Goal: Task Accomplishment & Management: Manage account settings

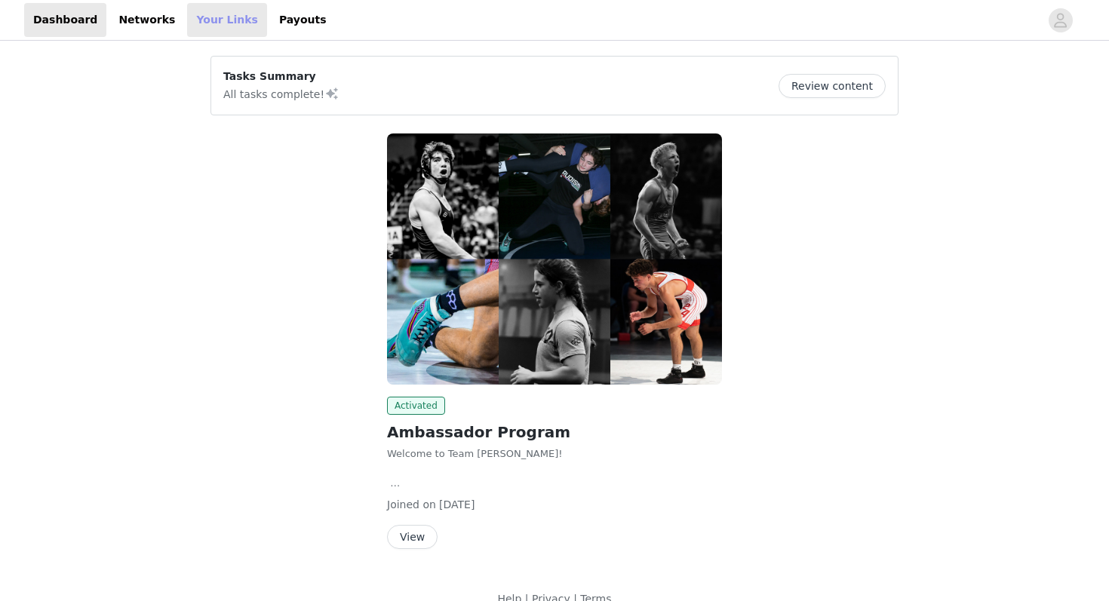
click at [220, 28] on link "Your Links" at bounding box center [227, 20] width 80 height 34
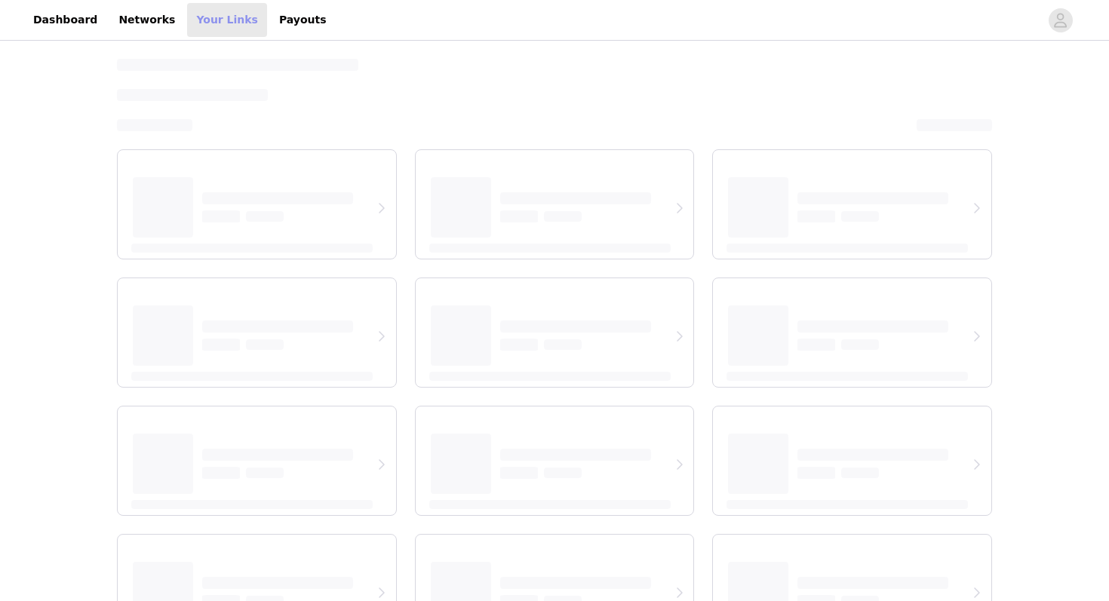
select select "12"
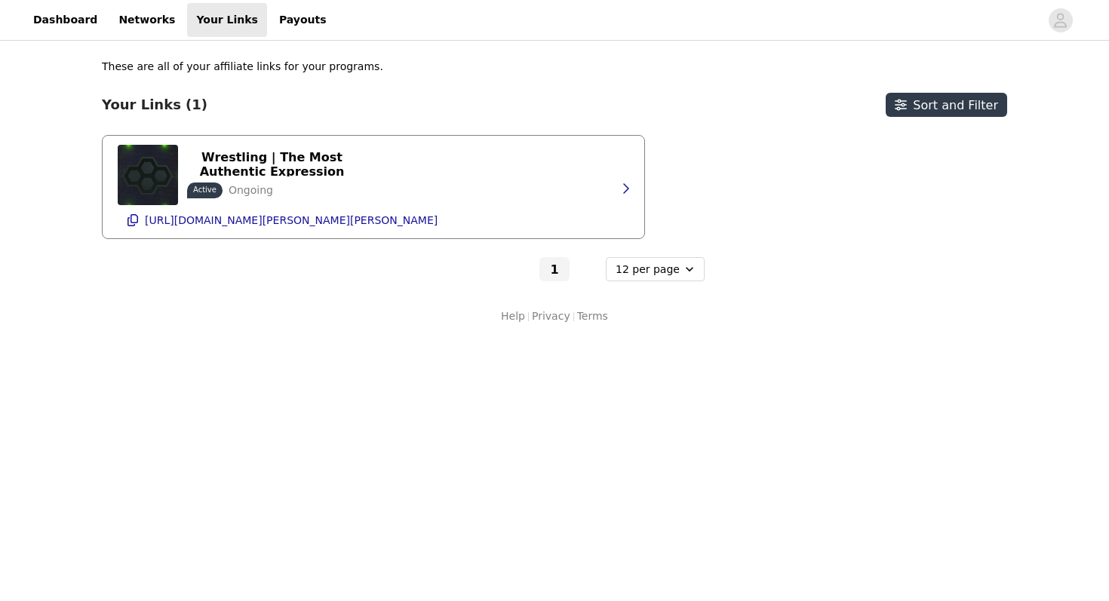
click at [362, 171] on div "[PERSON_NAME] Wrestling | The Most Authentic Expression of Wrestling Active Ong…" at bounding box center [374, 187] width 512 height 103
click at [261, 216] on p "[URL][DOMAIN_NAME][PERSON_NAME][PERSON_NAME]" at bounding box center [291, 220] width 293 height 12
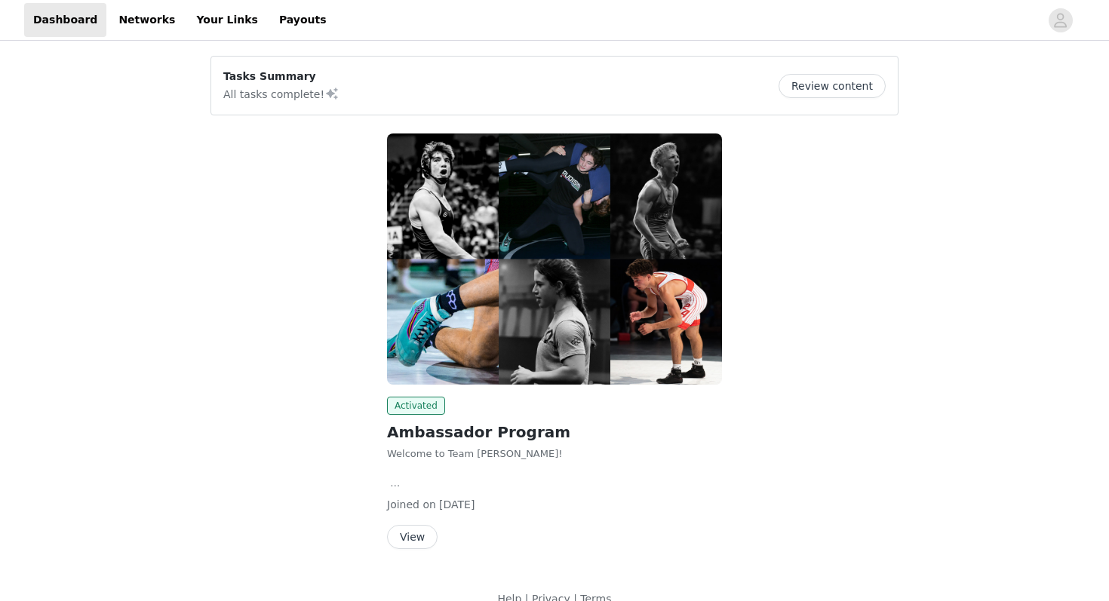
scroll to position [23, 0]
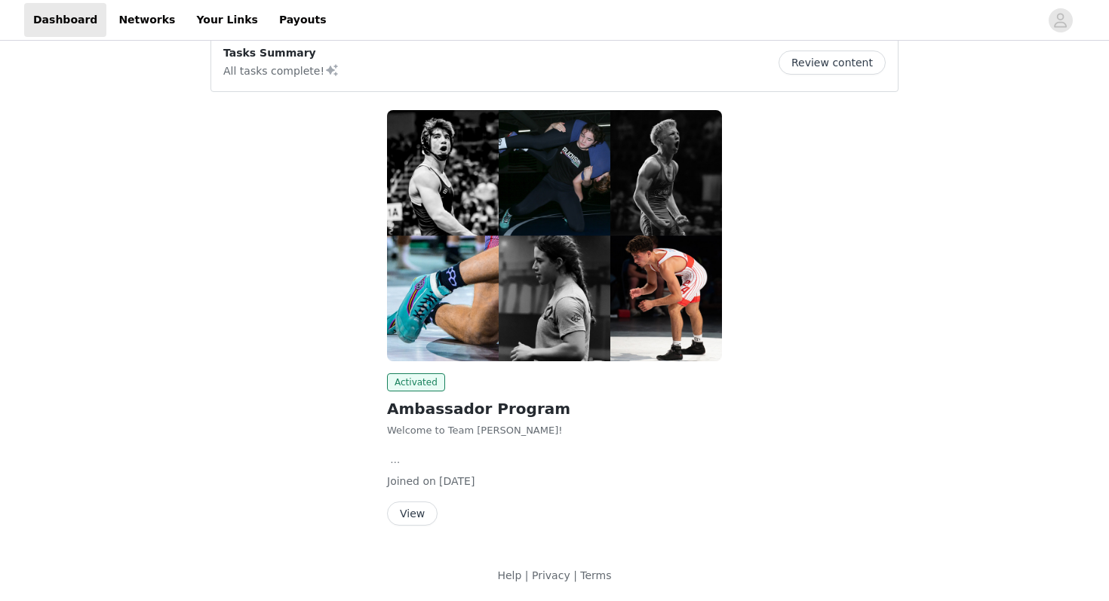
click at [409, 506] on button "View" at bounding box center [412, 514] width 51 height 24
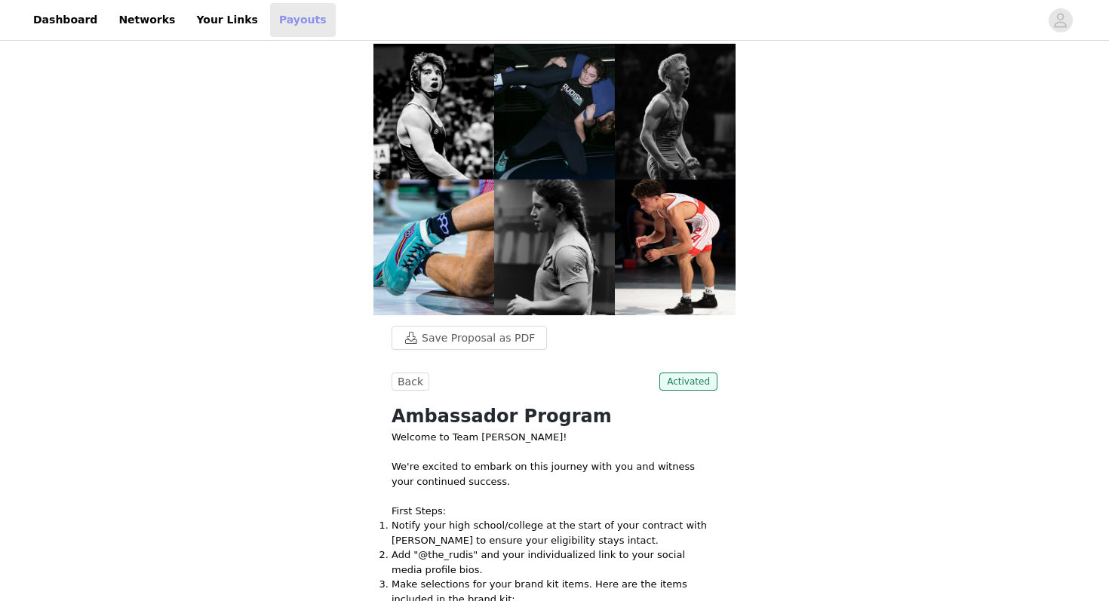
click at [270, 25] on link "Payouts" at bounding box center [303, 20] width 66 height 34
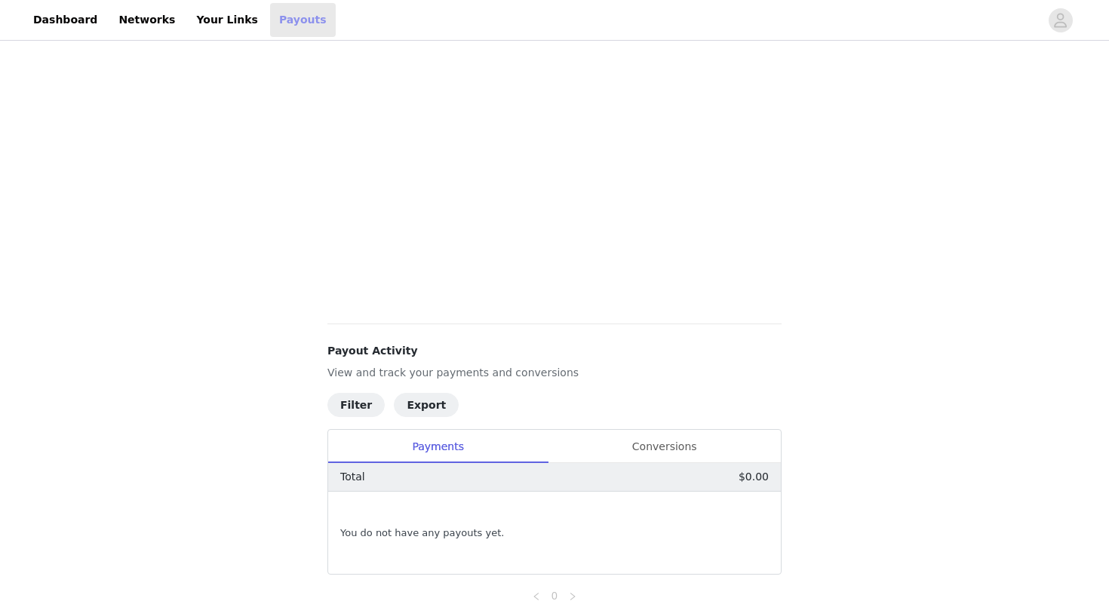
scroll to position [374, 0]
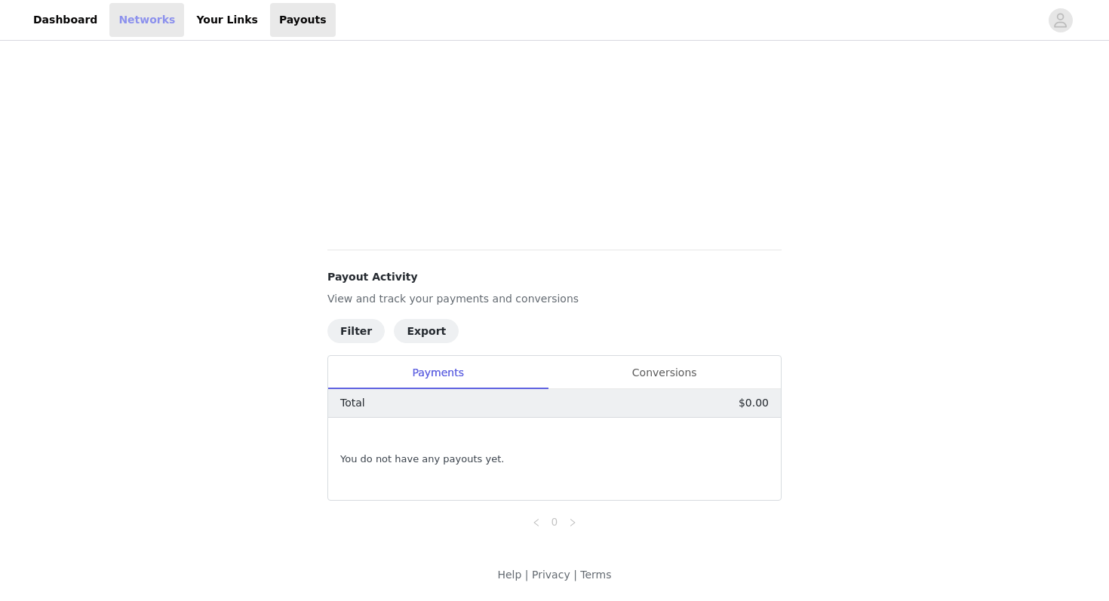
click at [134, 24] on link "Networks" at bounding box center [146, 20] width 75 height 34
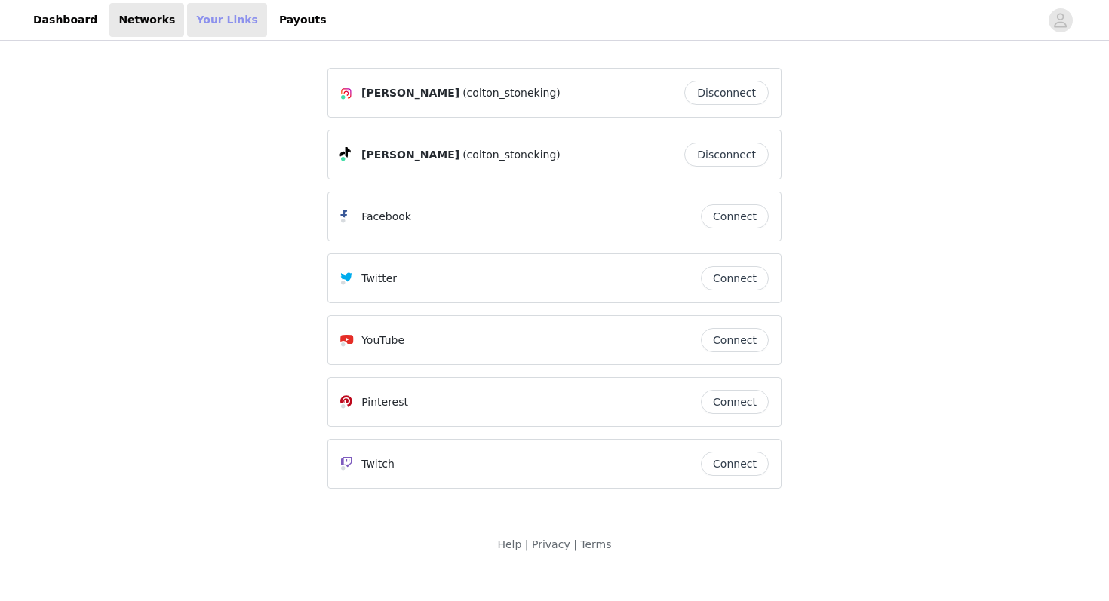
click at [212, 18] on link "Your Links" at bounding box center [227, 20] width 80 height 34
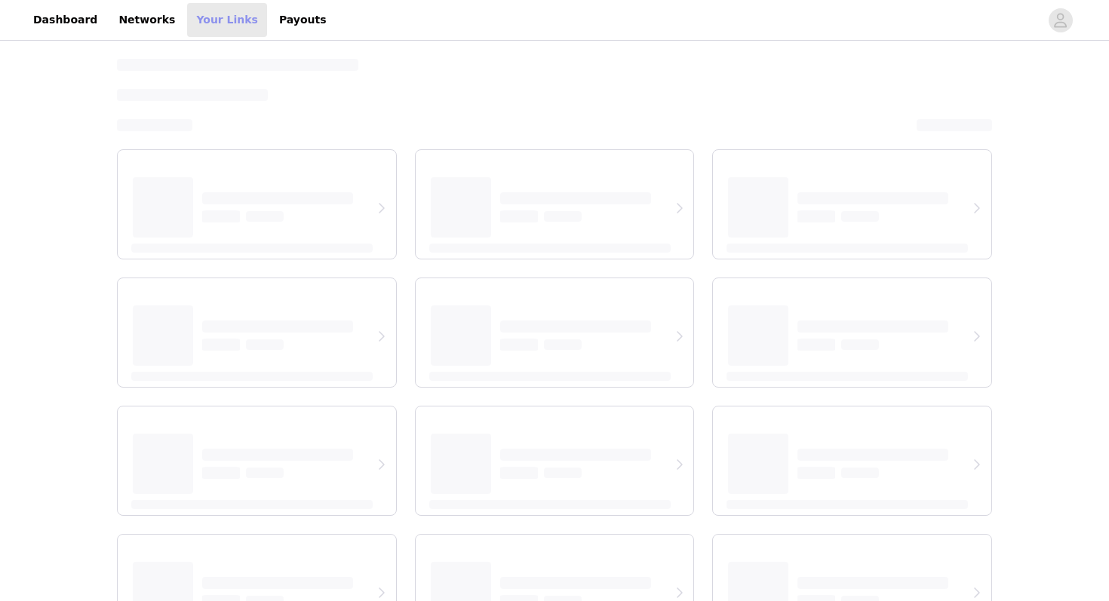
select select "12"
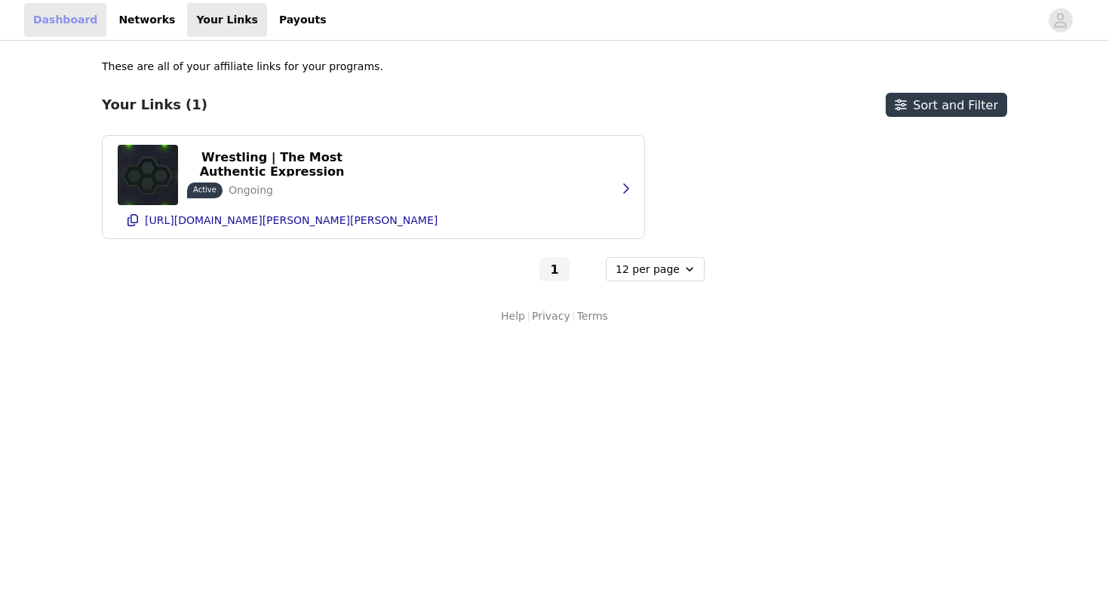
click at [75, 18] on link "Dashboard" at bounding box center [65, 20] width 82 height 34
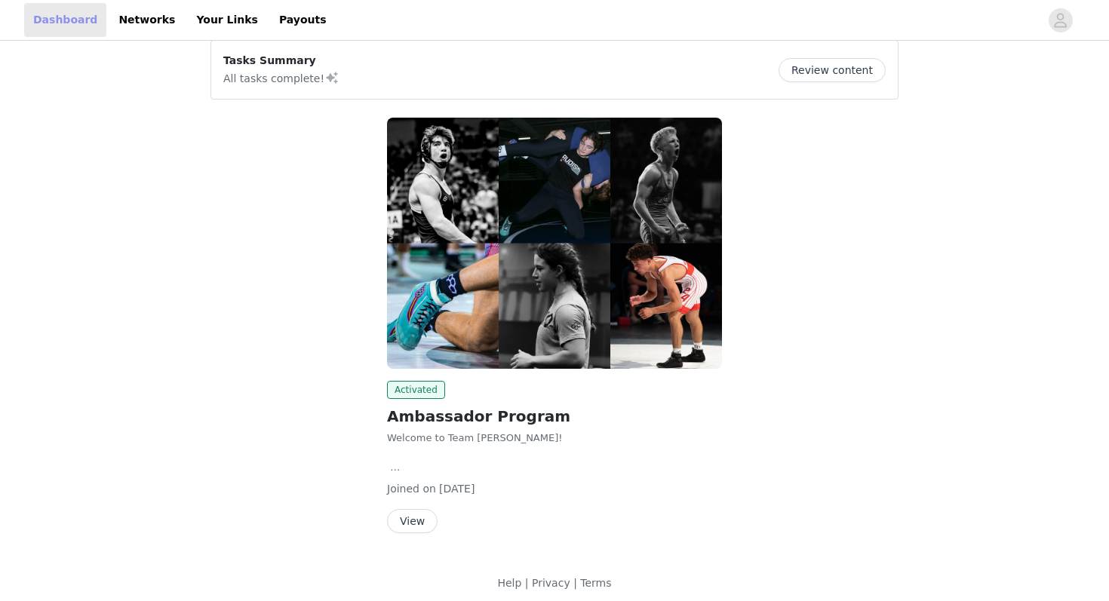
scroll to position [23, 0]
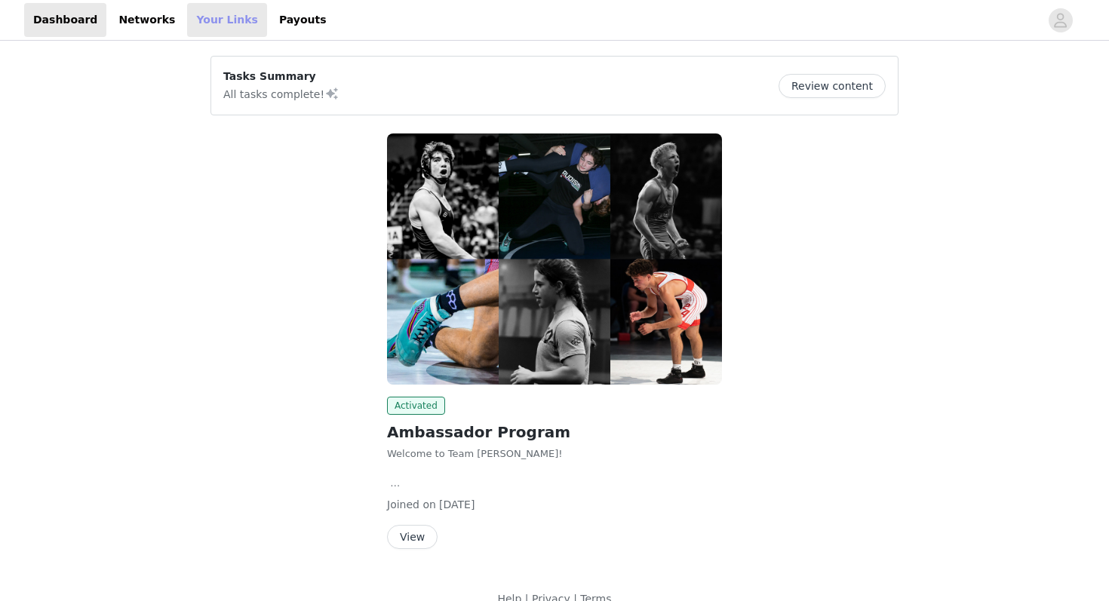
click at [207, 23] on link "Your Links" at bounding box center [227, 20] width 80 height 34
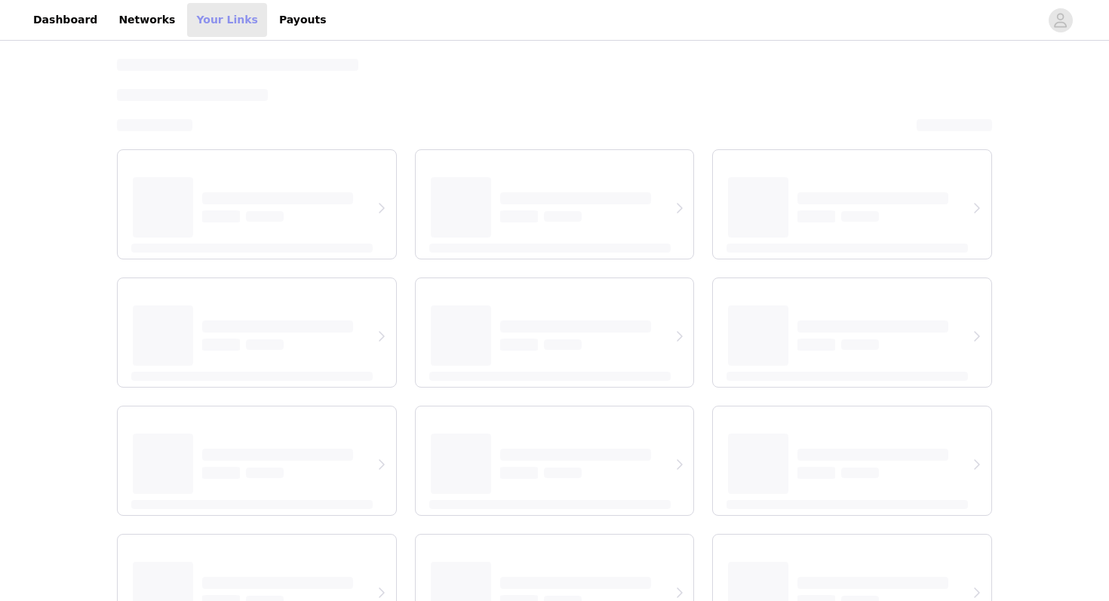
select select "12"
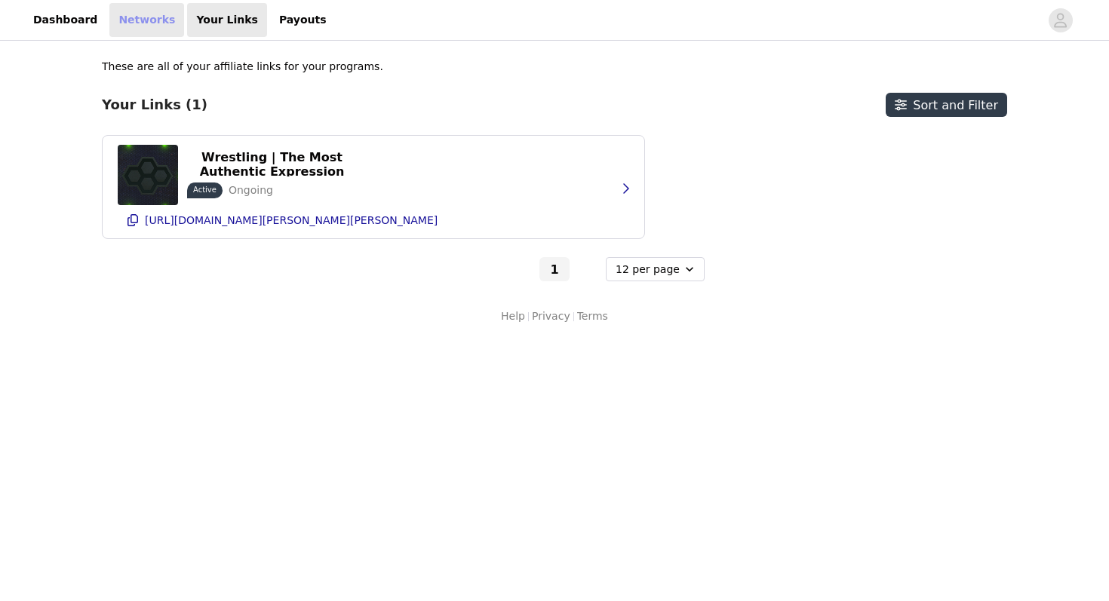
click at [137, 14] on link "Networks" at bounding box center [146, 20] width 75 height 34
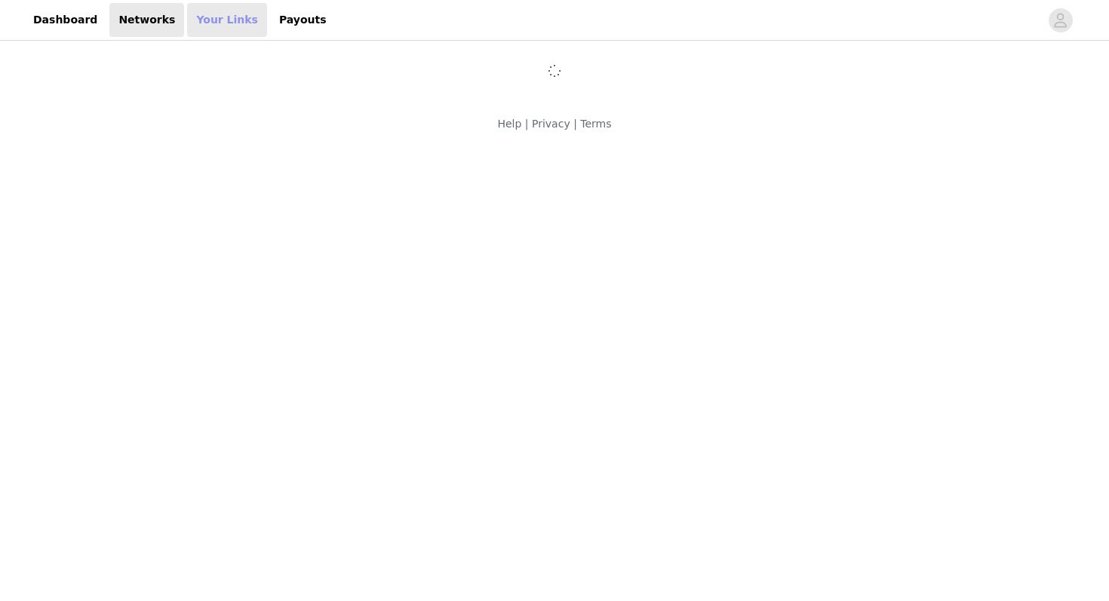
click at [189, 32] on link "Your Links" at bounding box center [227, 20] width 80 height 34
select select "12"
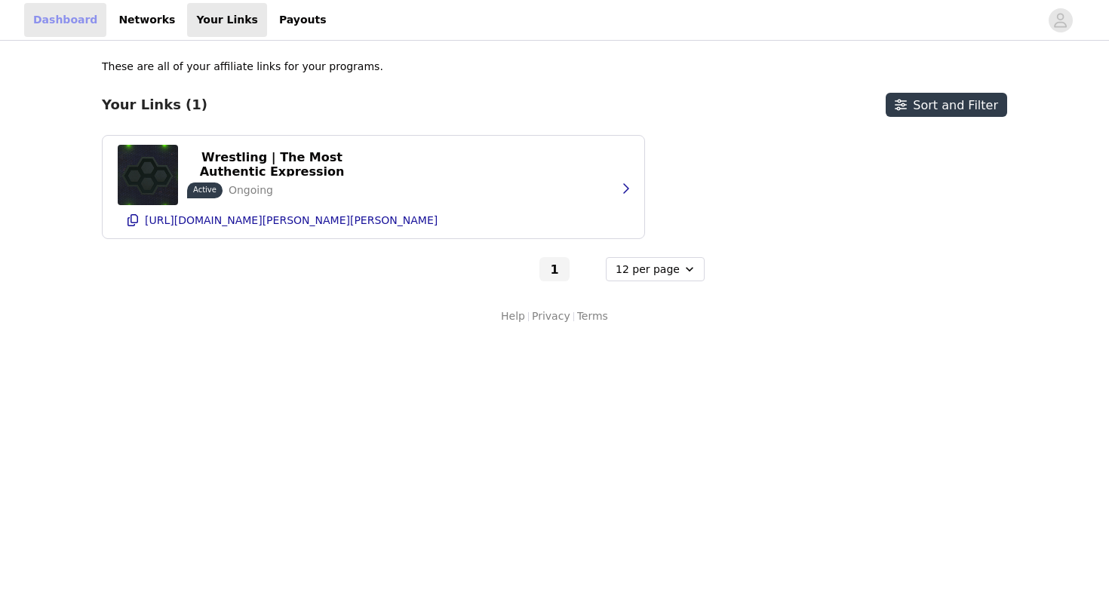
click at [88, 24] on link "Dashboard" at bounding box center [65, 20] width 82 height 34
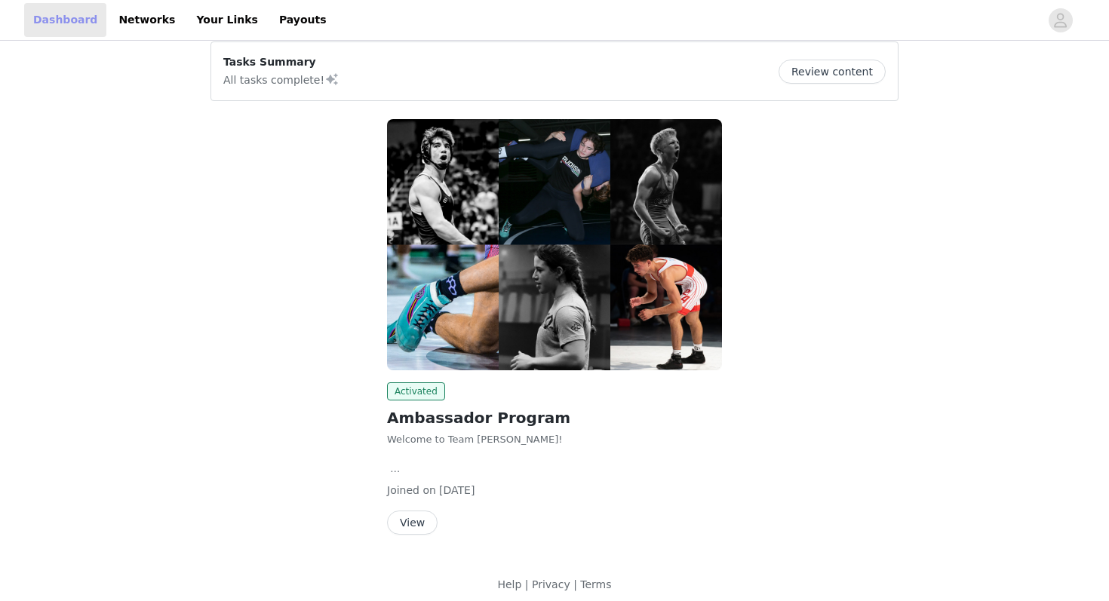
scroll to position [23, 0]
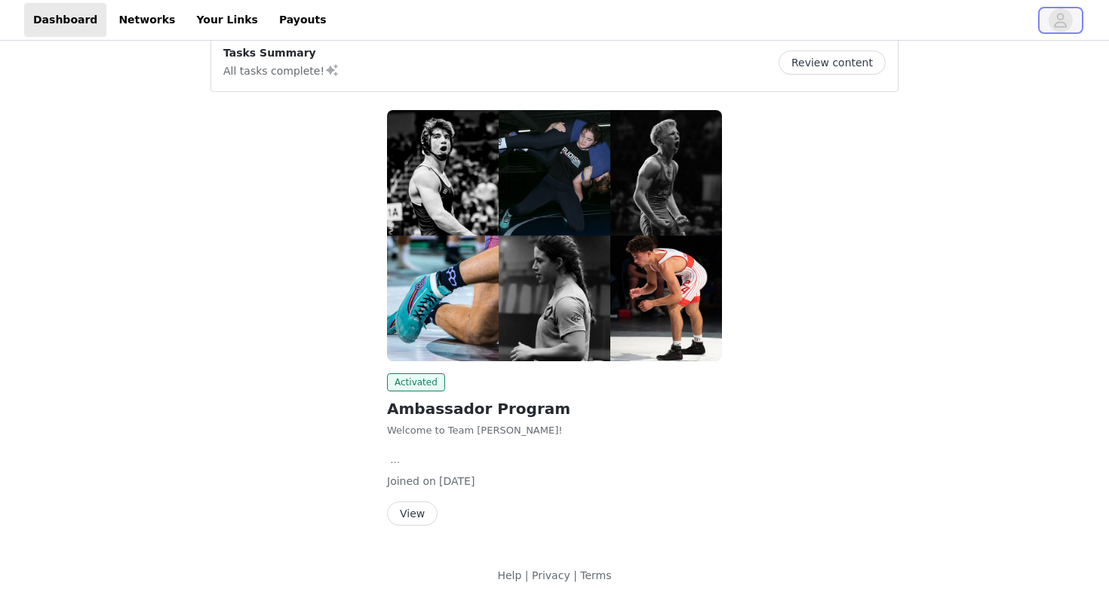
click at [1058, 23] on icon "avatar" at bounding box center [1061, 20] width 13 height 14
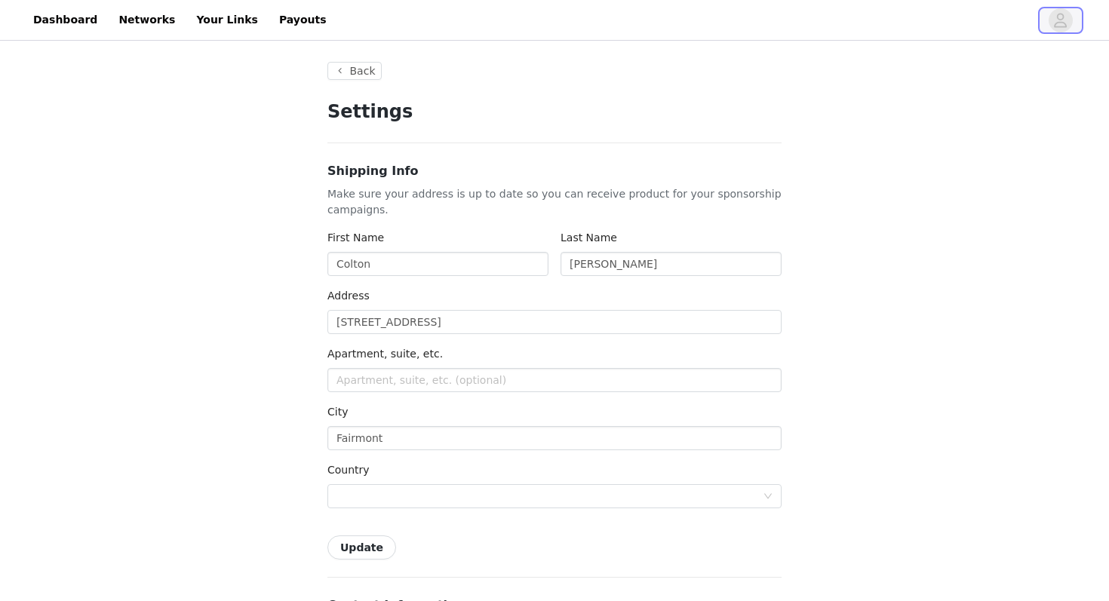
type input "+1 (United States)"
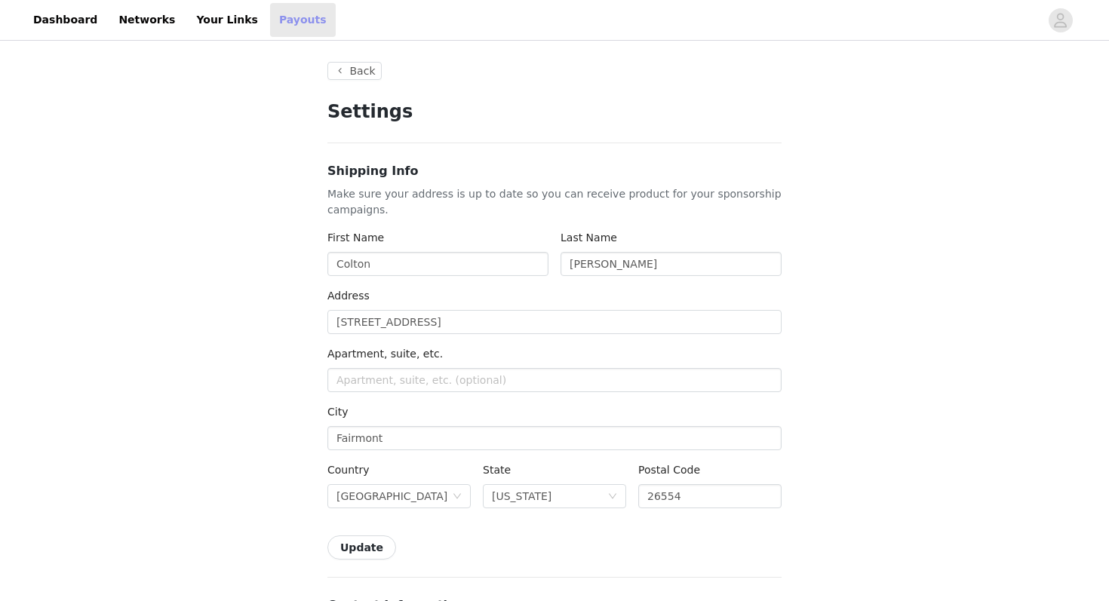
click at [273, 27] on link "Payouts" at bounding box center [303, 20] width 66 height 34
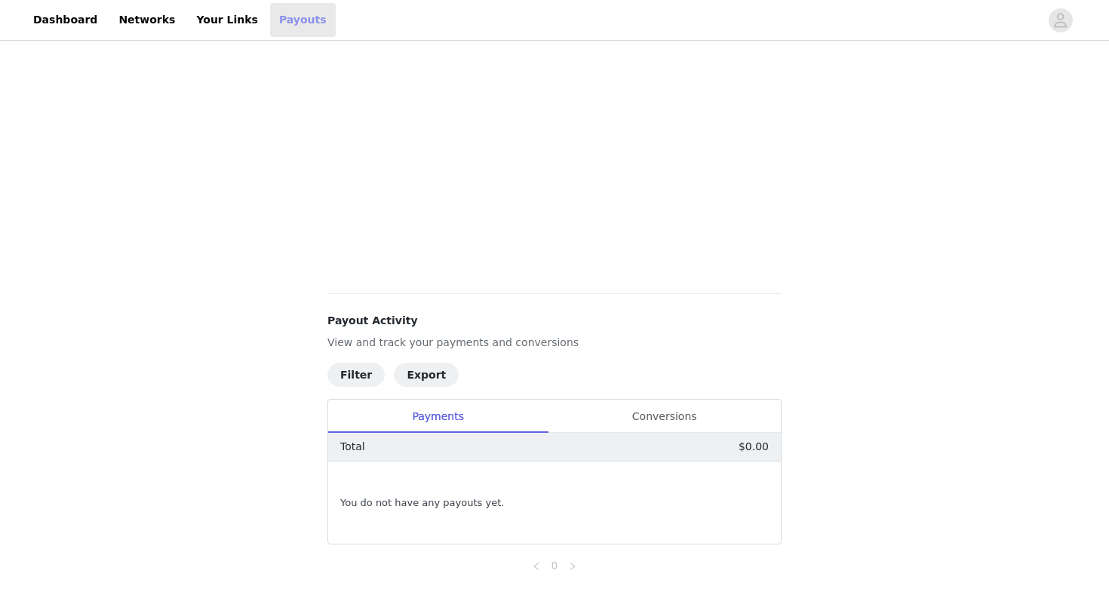
scroll to position [374, 0]
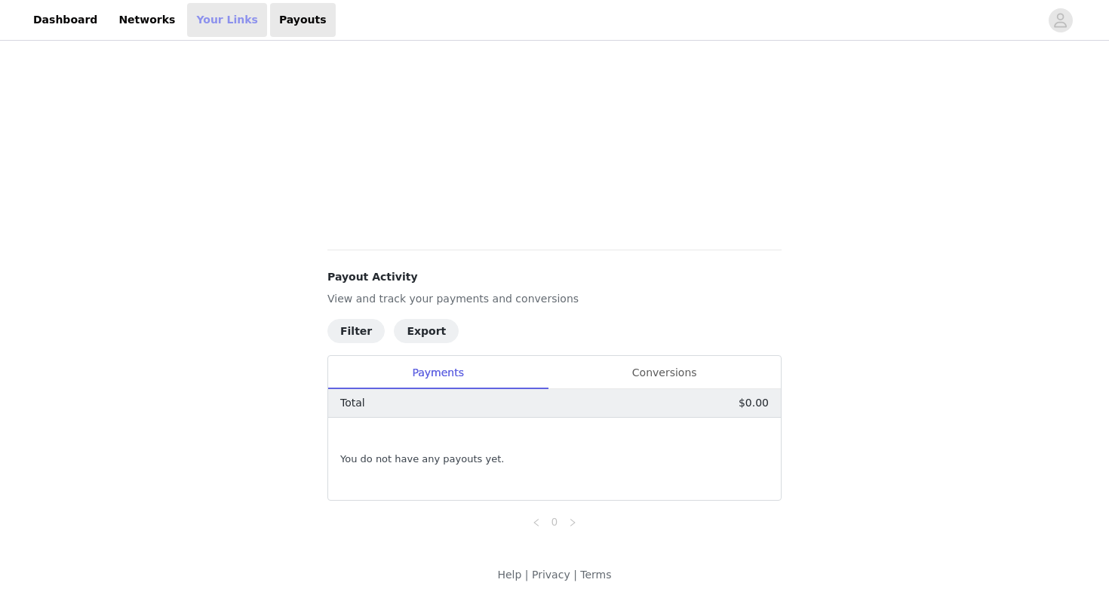
click at [198, 20] on link "Your Links" at bounding box center [227, 20] width 80 height 34
select select "12"
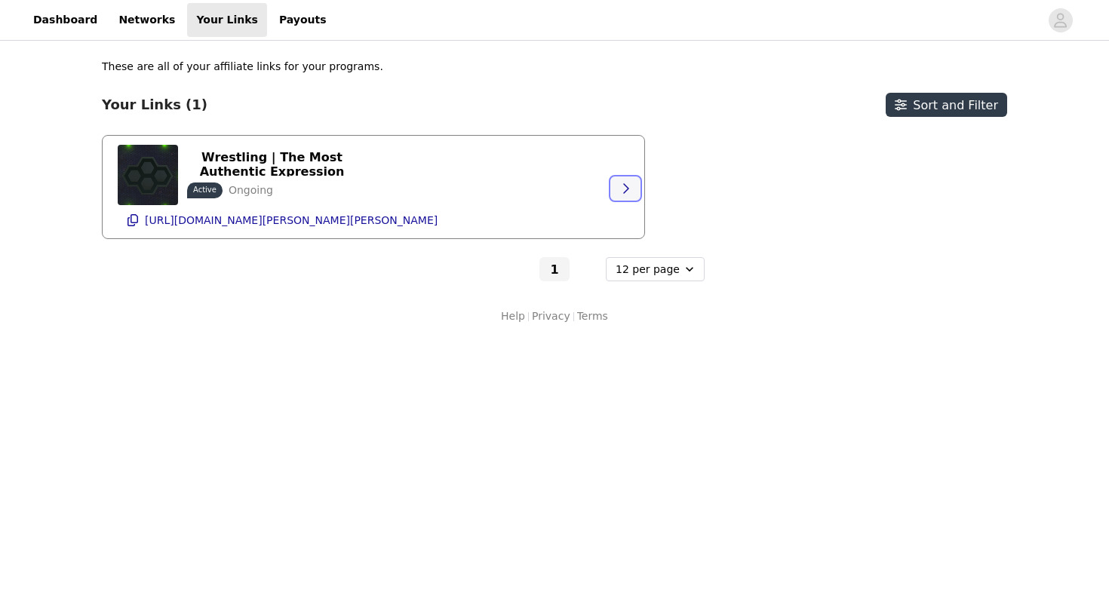
click at [623, 187] on icon "button" at bounding box center [626, 189] width 12 height 12
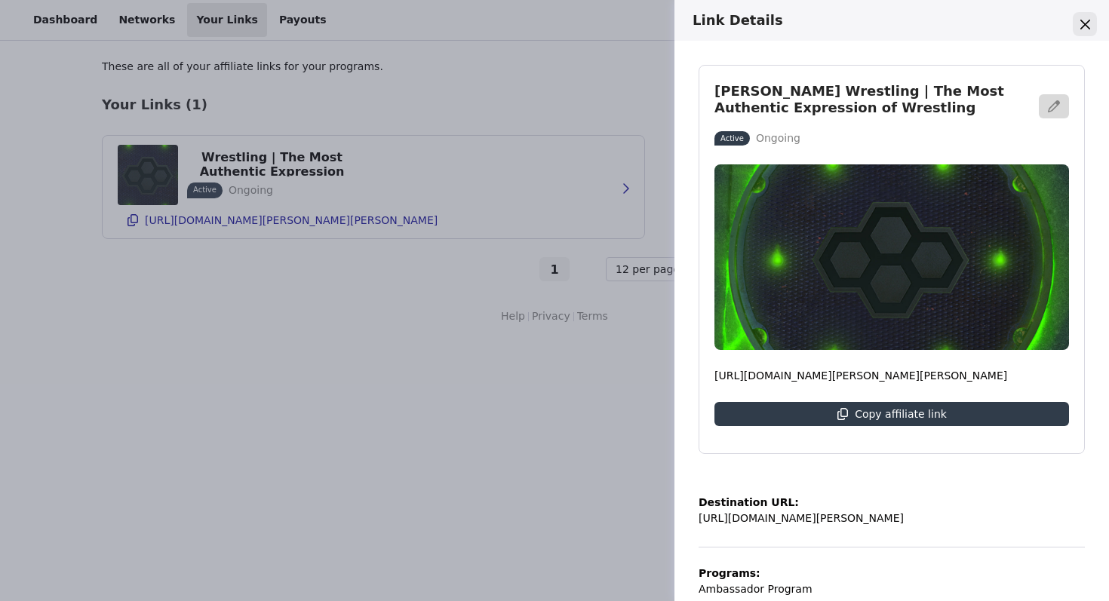
click at [1090, 20] on icon "Close" at bounding box center [1085, 24] width 10 height 10
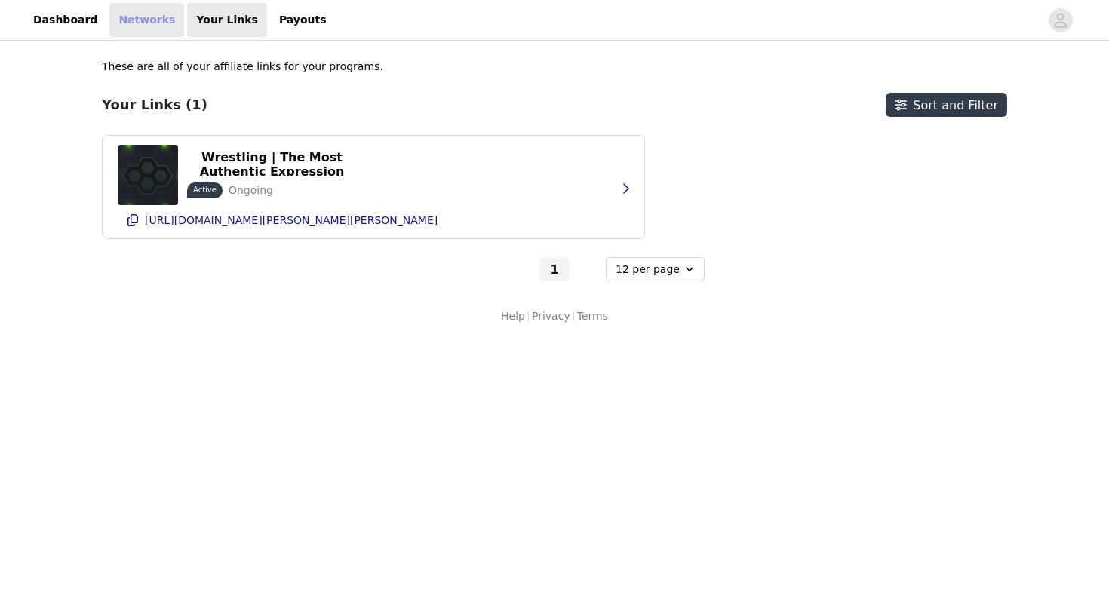
click at [152, 23] on link "Networks" at bounding box center [146, 20] width 75 height 34
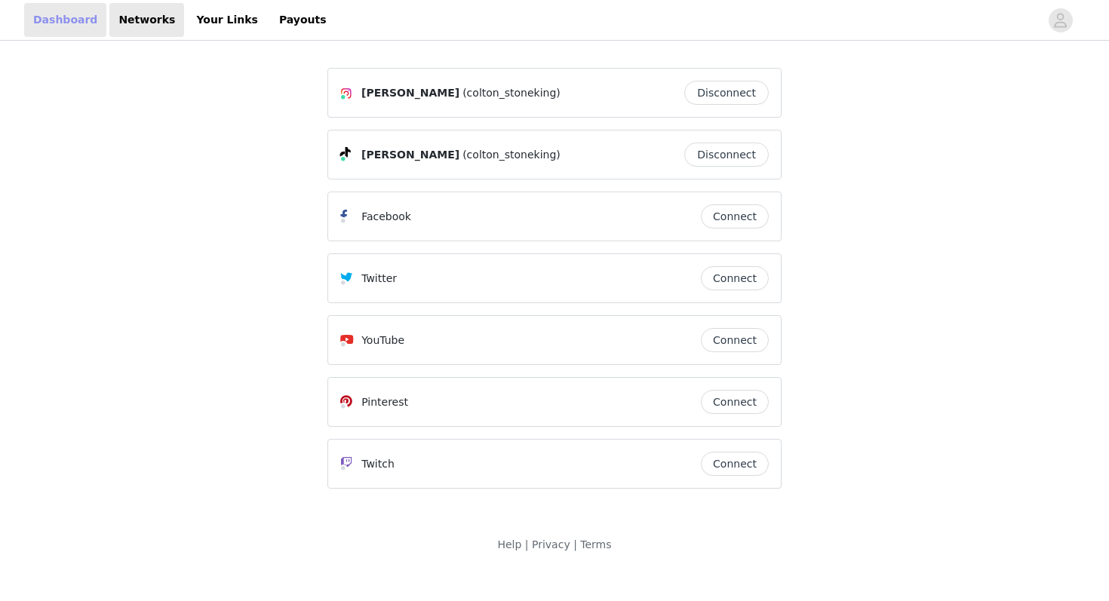
click at [65, 19] on link "Dashboard" at bounding box center [65, 20] width 82 height 34
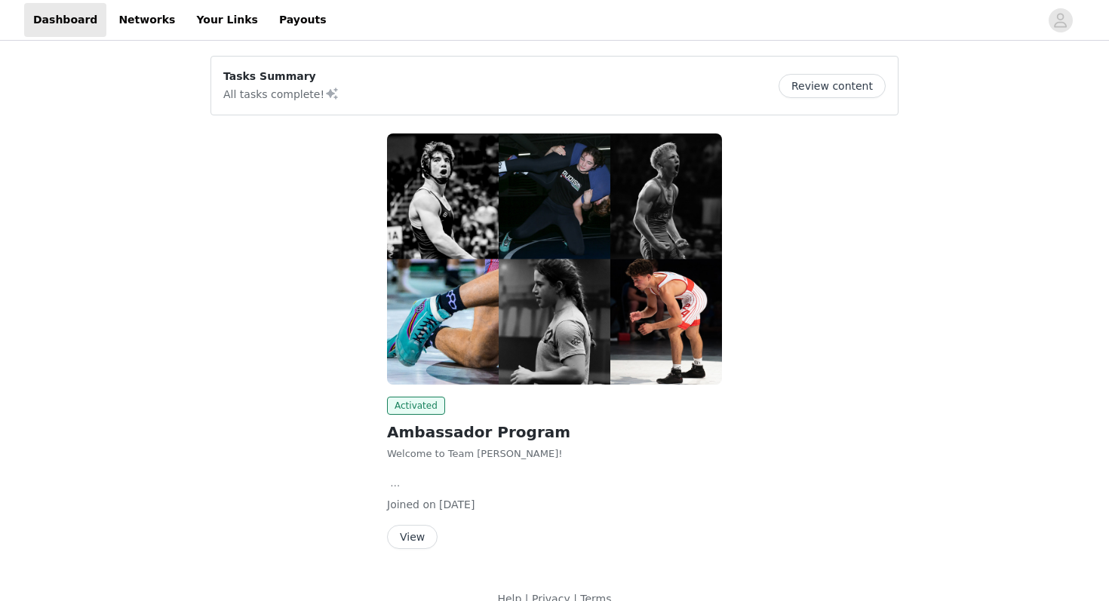
click at [813, 85] on button "Review content" at bounding box center [832, 86] width 107 height 24
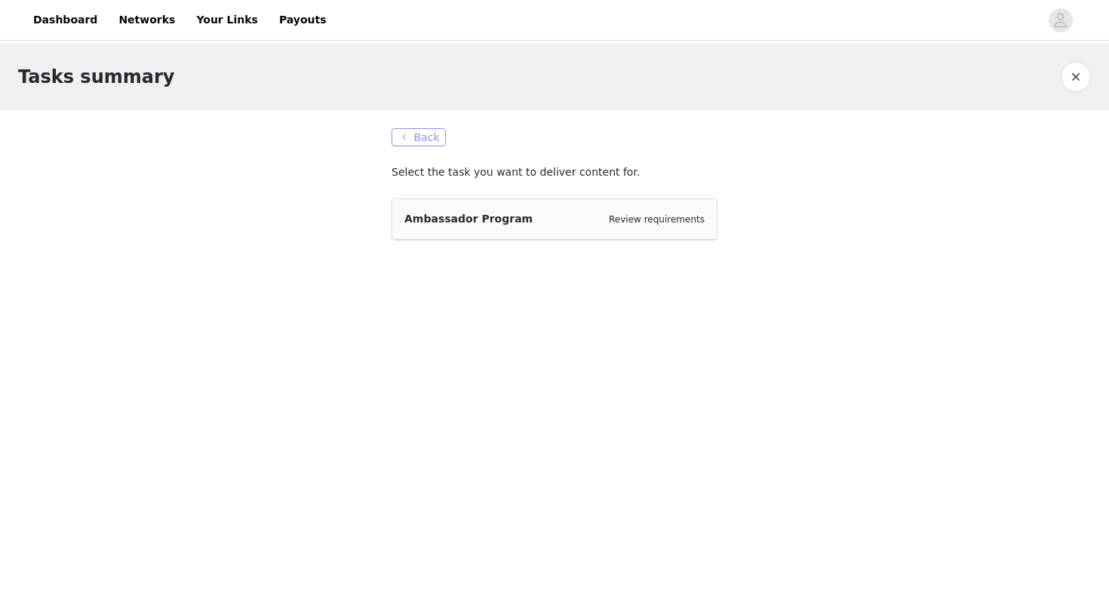
click at [420, 138] on button "Back" at bounding box center [419, 137] width 54 height 18
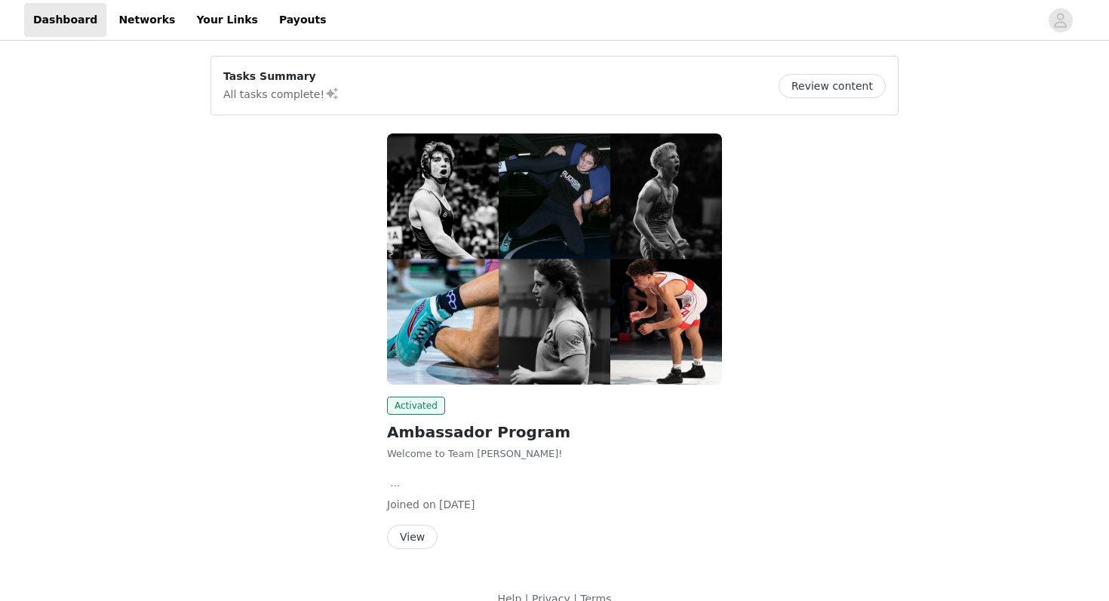
scroll to position [23, 0]
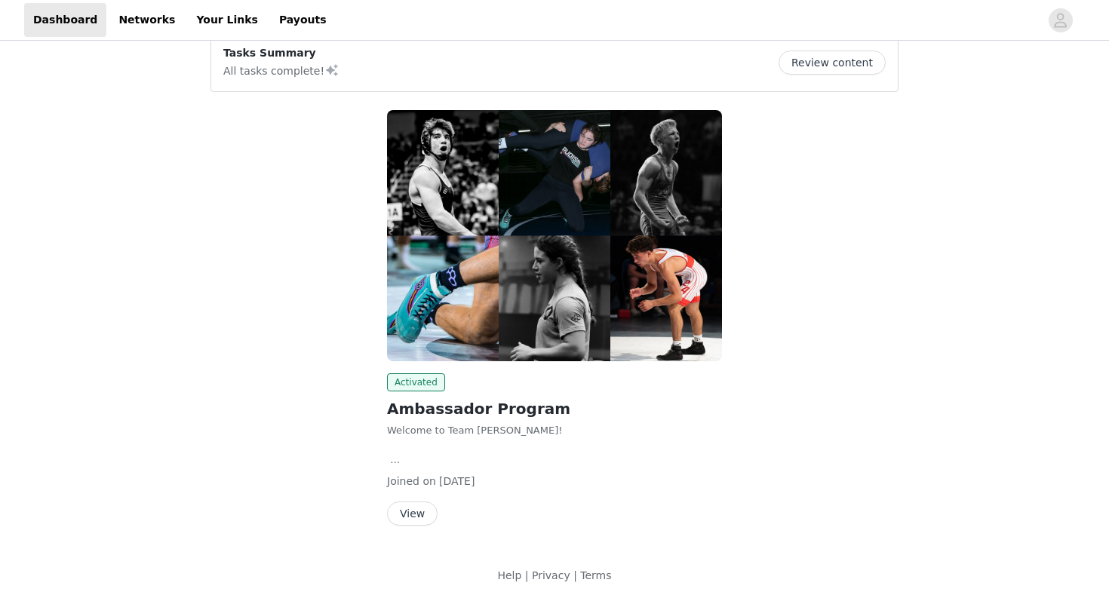
click at [411, 515] on button "View" at bounding box center [412, 514] width 51 height 24
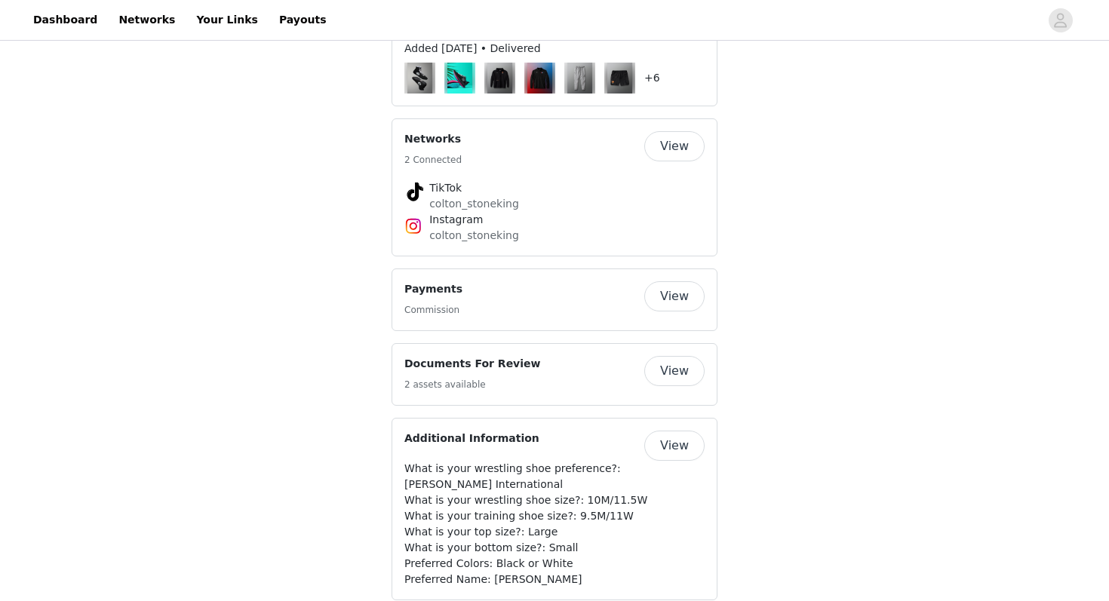
scroll to position [1674, 0]
